Goal: Transaction & Acquisition: Subscribe to service/newsletter

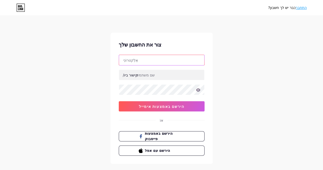
click at [149, 59] on input "text" at bounding box center [161, 60] width 85 height 10
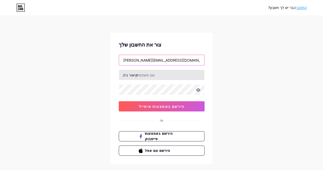
type input "[PERSON_NAME][EMAIL_ADDRESS][DOMAIN_NAME]"
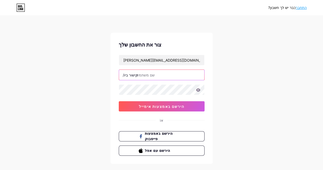
click at [145, 74] on input "text" at bounding box center [161, 75] width 85 height 10
type input "shiran__books"
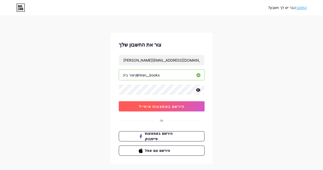
click at [131, 105] on button "הירשם באמצעות אימייל" at bounding box center [162, 106] width 86 height 10
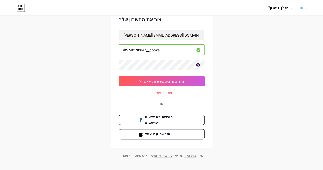
scroll to position [29, 0]
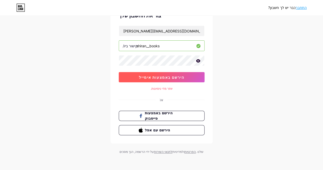
click at [170, 80] on button "הירשם באמצעות אימייל" at bounding box center [162, 77] width 86 height 10
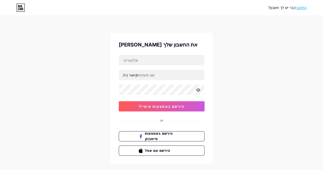
scroll to position [20, 0]
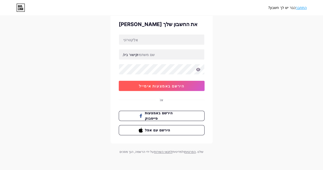
click at [178, 84] on font "הירשם באמצעות אימייל" at bounding box center [161, 86] width 45 height 4
